Goal: Task Accomplishment & Management: Manage account settings

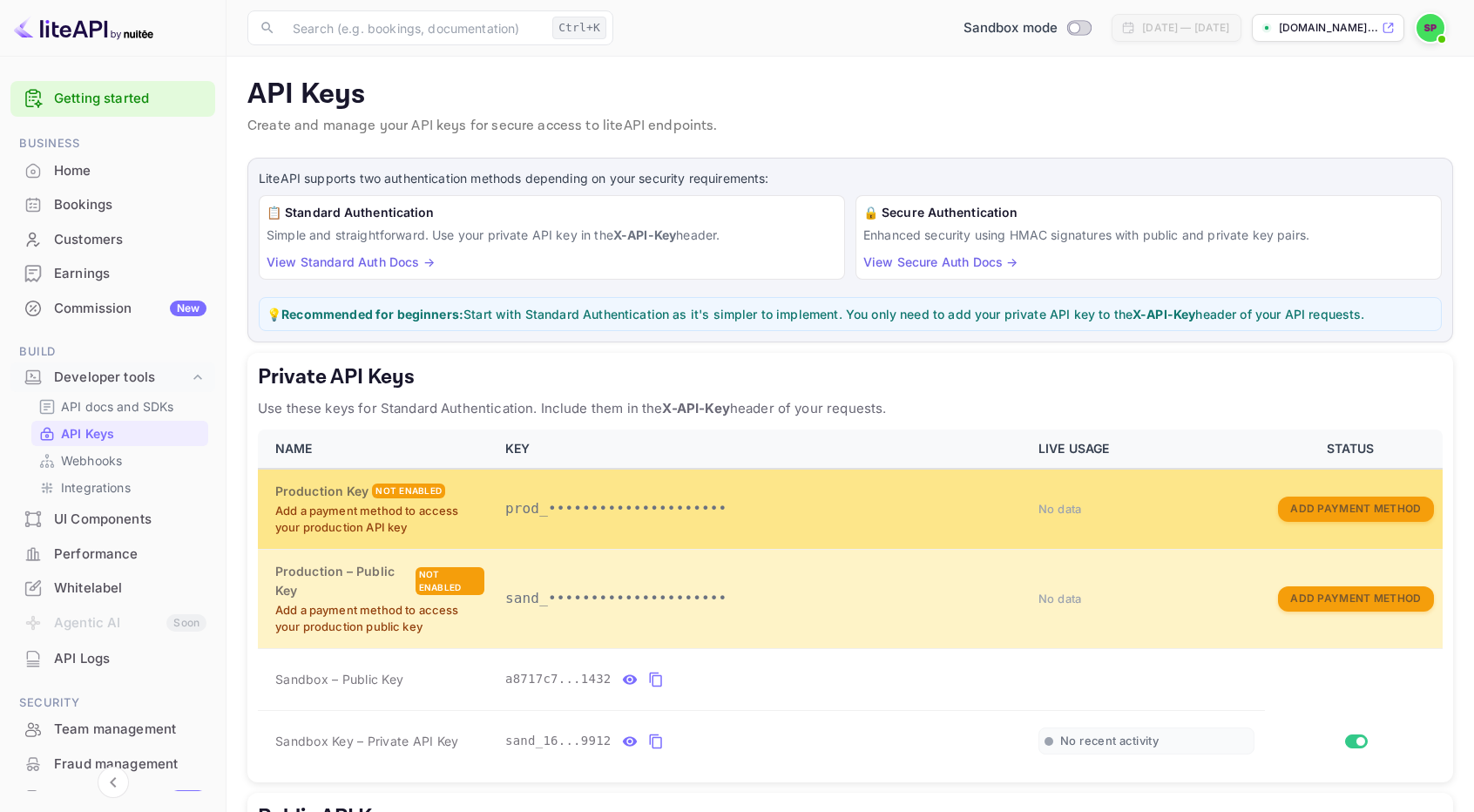
click at [444, 484] on div "Production Key Not enabled" at bounding box center [380, 491] width 209 height 19
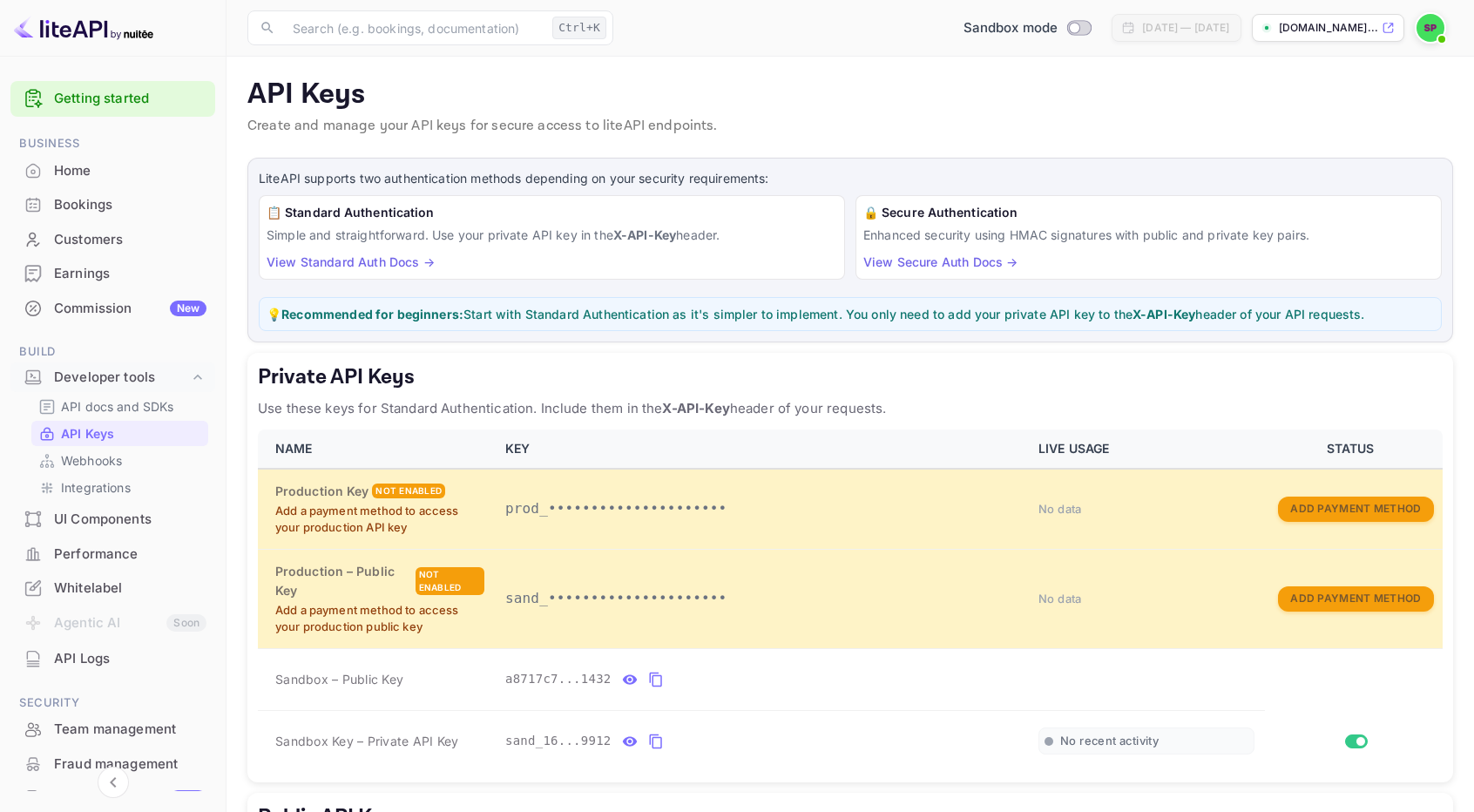
click at [878, 113] on div "API Keys Create and manage your API keys for secure access to liteAPI endpoints." at bounding box center [850, 110] width 1206 height 66
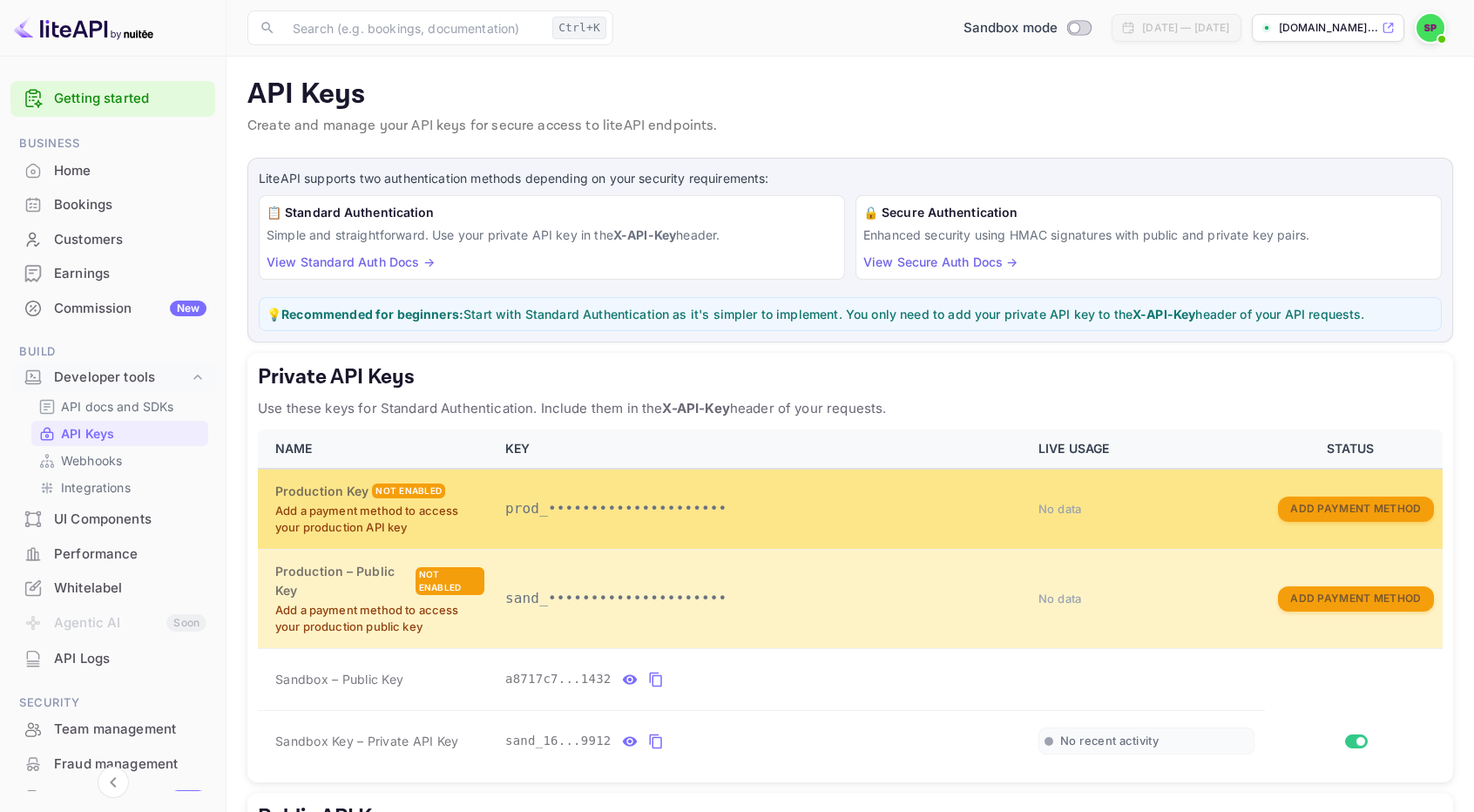
click at [666, 506] on p "prod_•••••••••••••••••••••" at bounding box center [762, 509] width 513 height 21
click at [1312, 503] on button "Add Payment Method" at bounding box center [1356, 509] width 155 height 26
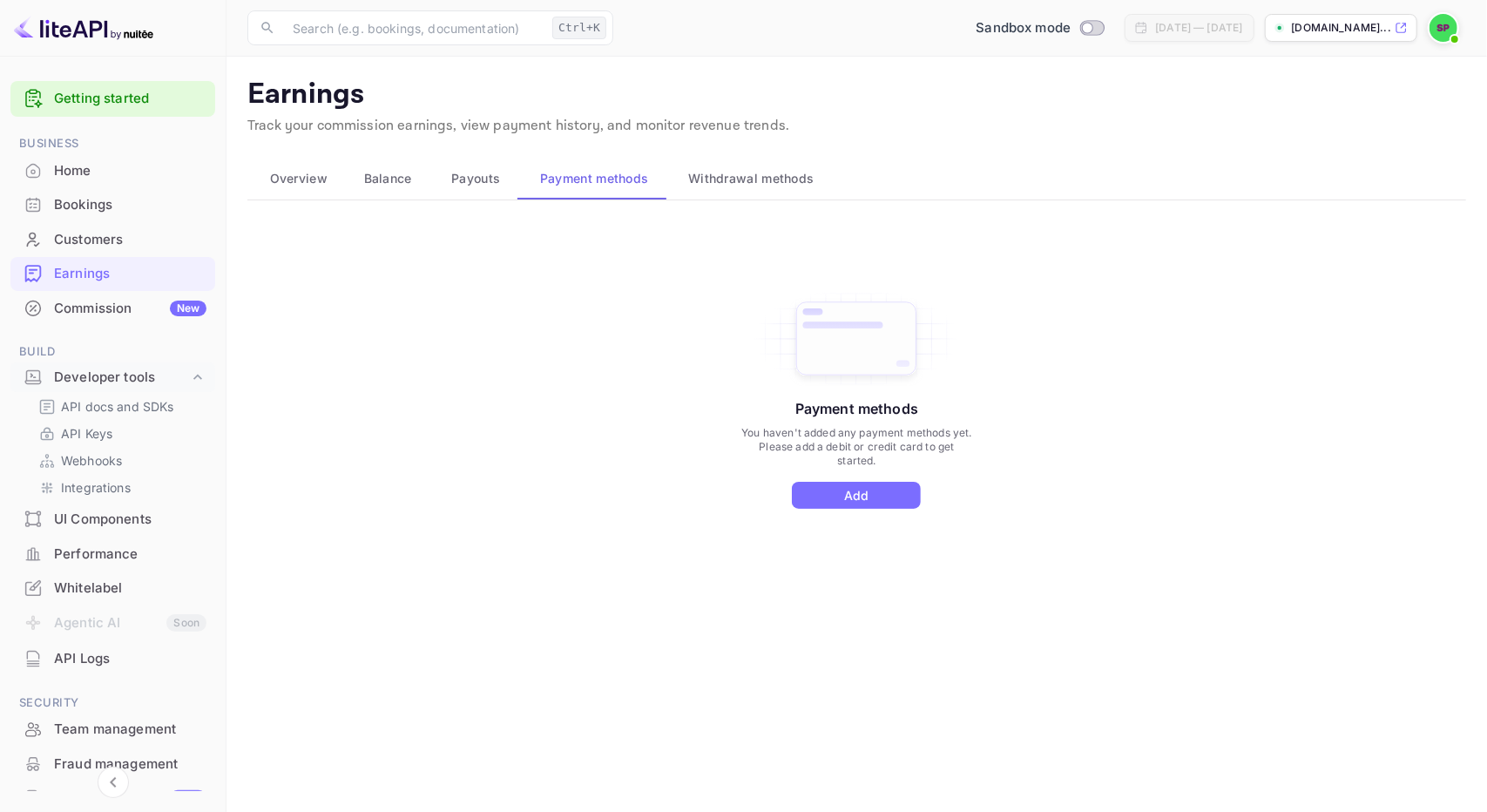
click at [1438, 20] on img at bounding box center [1444, 28] width 28 height 28
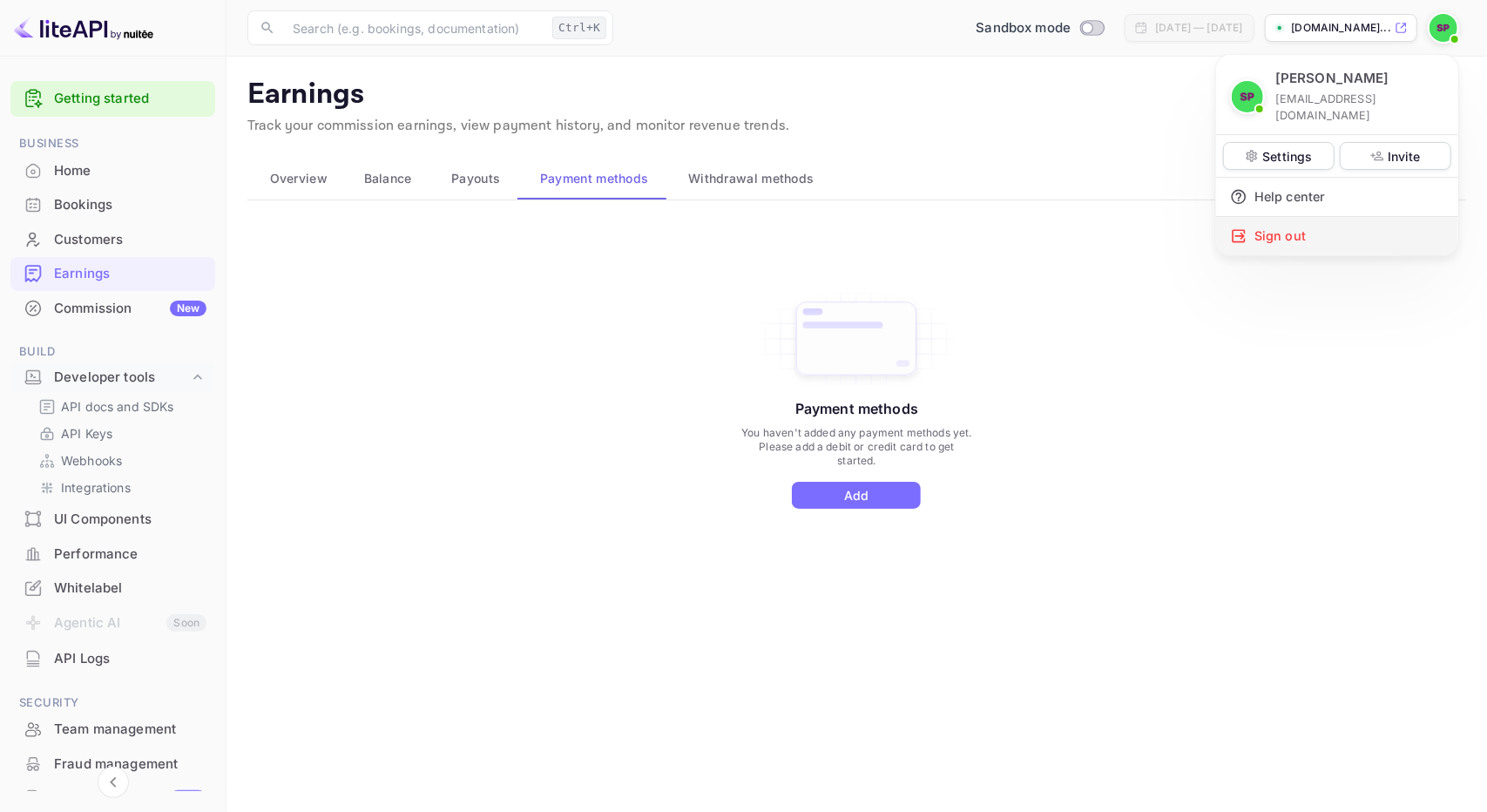
click at [1286, 217] on div "Sign out" at bounding box center [1337, 236] width 242 height 39
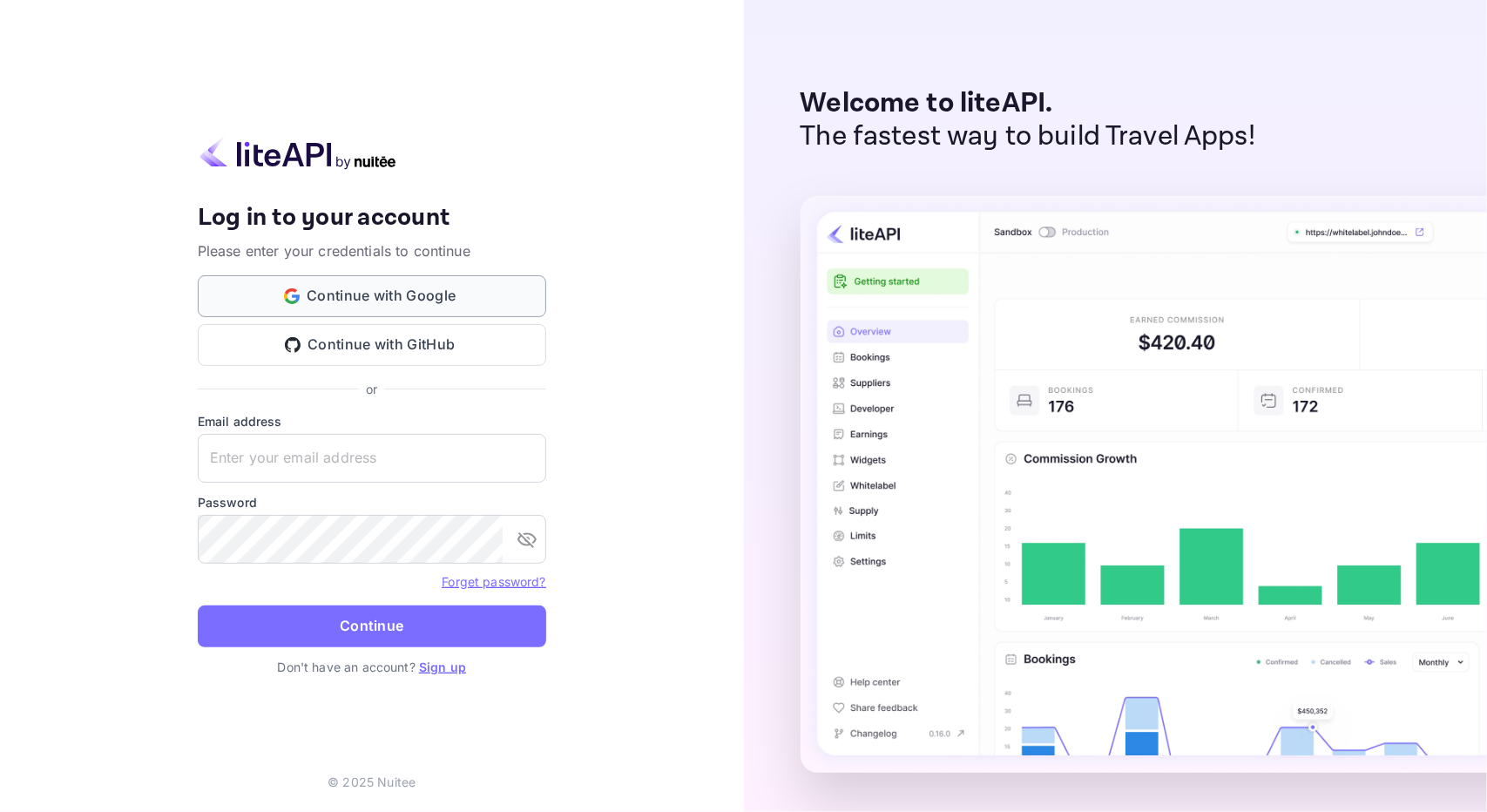
click at [456, 281] on button "Continue with Google" at bounding box center [373, 296] width 349 height 41
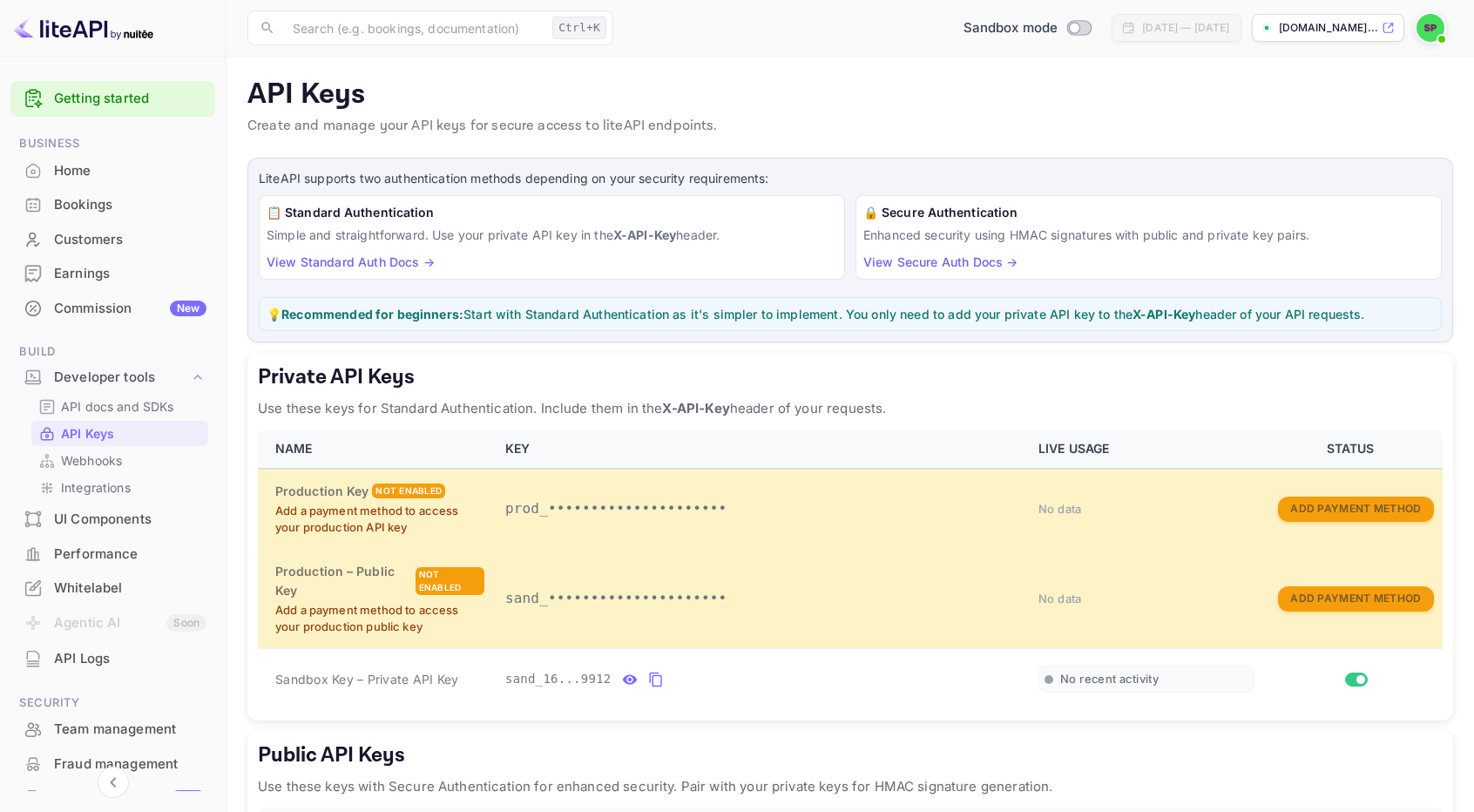
click at [1441, 33] on span at bounding box center [1442, 40] width 18 height 18
